Goal: Obtain resource: Download file/media

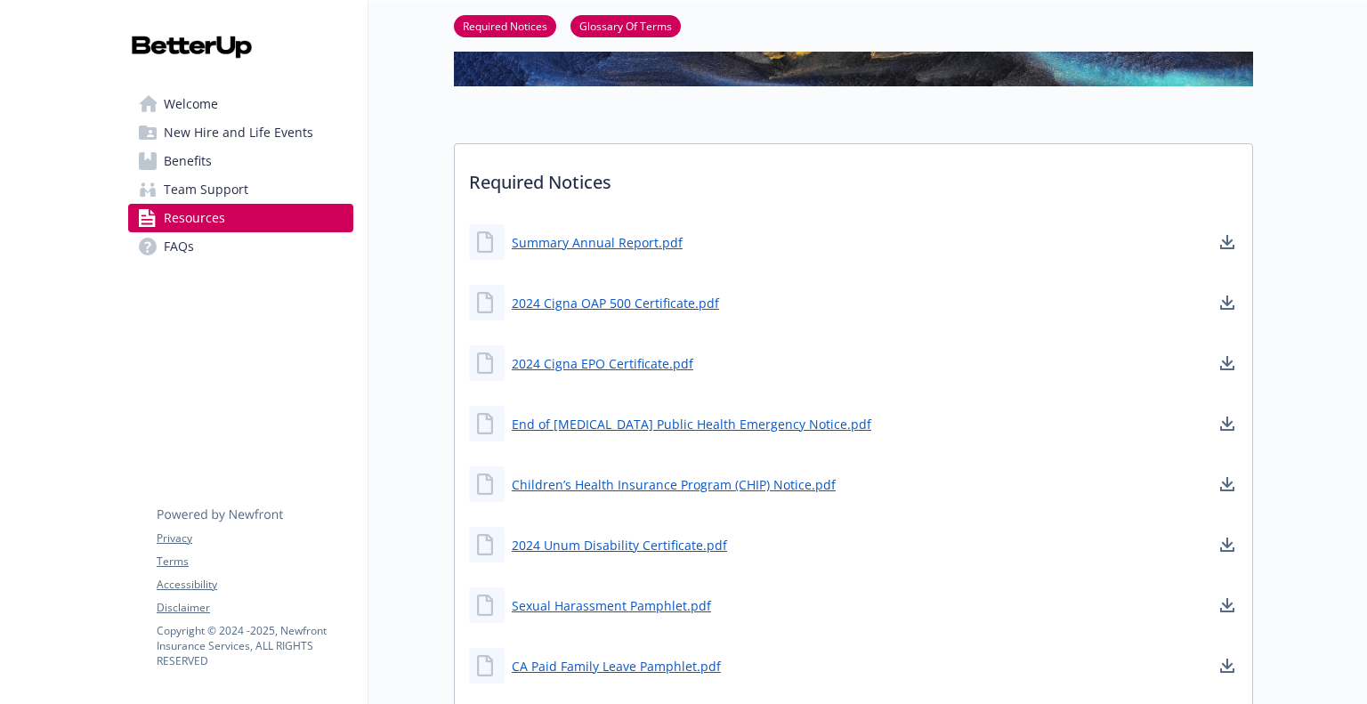
scroll to position [267, 0]
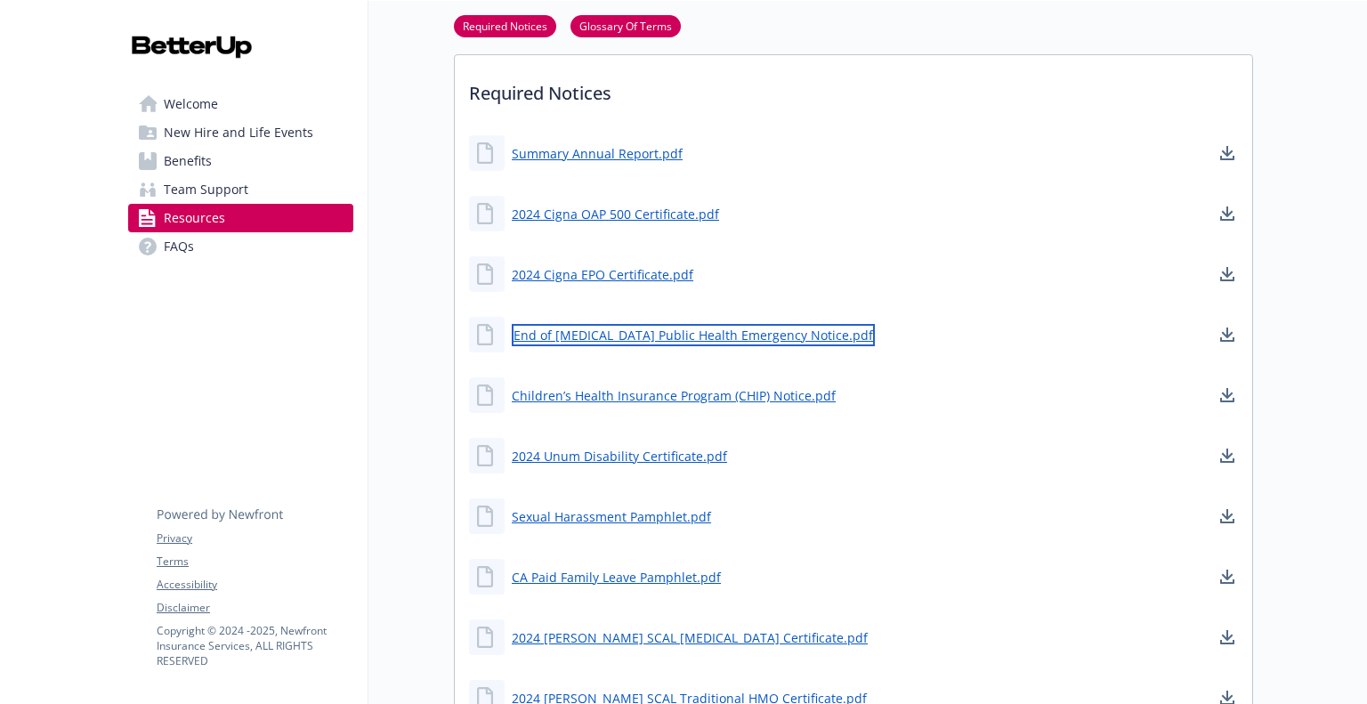
click at [752, 337] on link "End of [MEDICAL_DATA] Public Health Emergency Notice.pdf" at bounding box center [693, 335] width 363 height 22
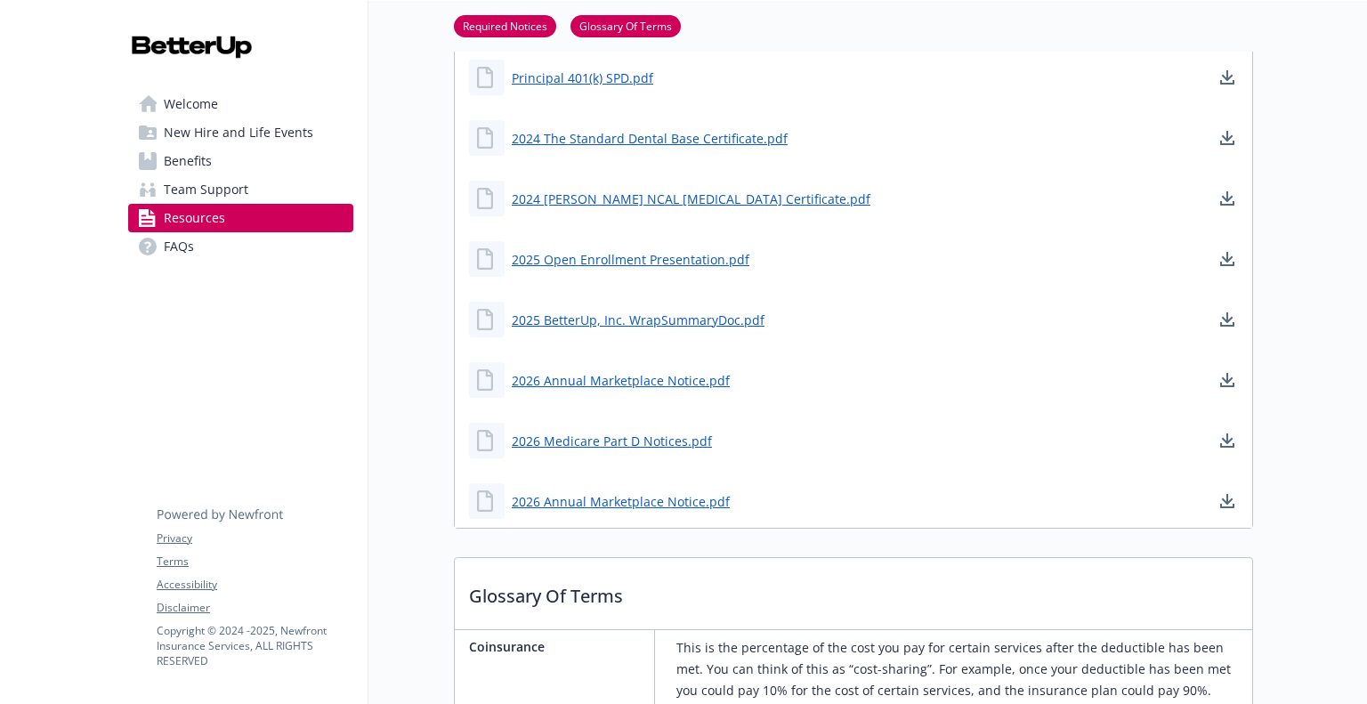
scroll to position [1812, 0]
